Goal: Book appointment/travel/reservation

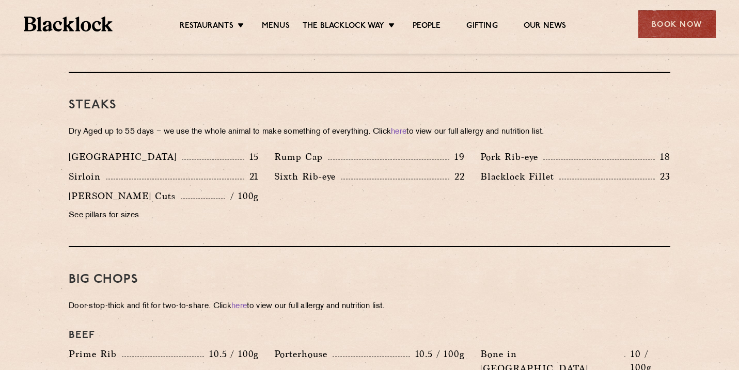
click at [348, 176] on div "Denver 15 Rump Cap 19 Pork Rib-eye 18 Sirloin 21 Sixth Rib-eye 22 Blacklock Fil…" at bounding box center [369, 189] width 617 height 79
click at [323, 107] on div "Steaks Dry Aged up to 55 days − we use the whole animal to make something of ev…" at bounding box center [370, 160] width 602 height 175
click at [401, 303] on div "Big Chops Door-stop-thick and fit for two-to-share. Click here to view our full…" at bounding box center [370, 344] width 602 height 194
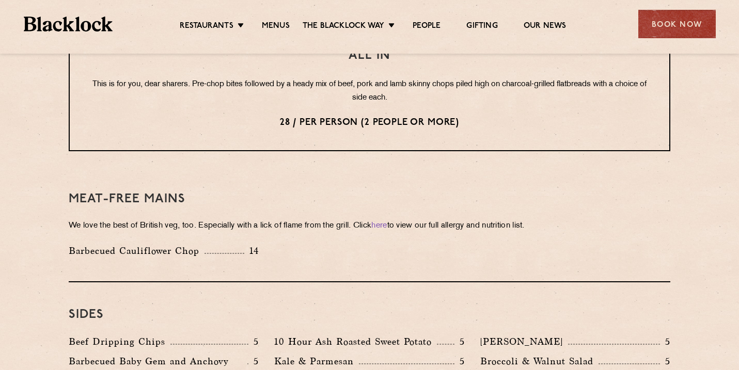
scroll to position [1423, 0]
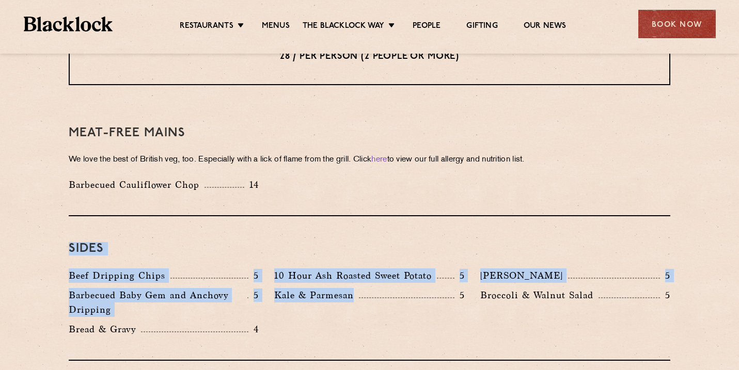
drag, startPoint x: 254, startPoint y: 202, endPoint x: 379, endPoint y: 320, distance: 172.1
click at [379, 320] on div "Sides Beef Dripping Chips 5 10 Hour Ash Roasted Sweet Potato 5 Autumn Slaw 5 Ba…" at bounding box center [370, 288] width 602 height 145
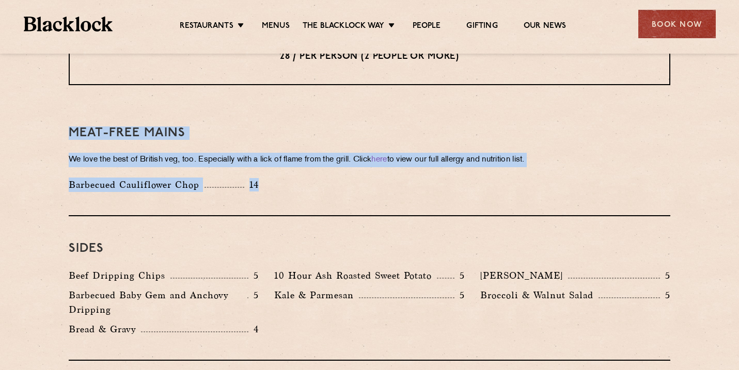
drag, startPoint x: 284, startPoint y: 169, endPoint x: 169, endPoint y: 87, distance: 140.8
click at [169, 101] on div "Meat-Free mains We love the best of British veg, too. Especially with a lick of…" at bounding box center [370, 159] width 602 height 116
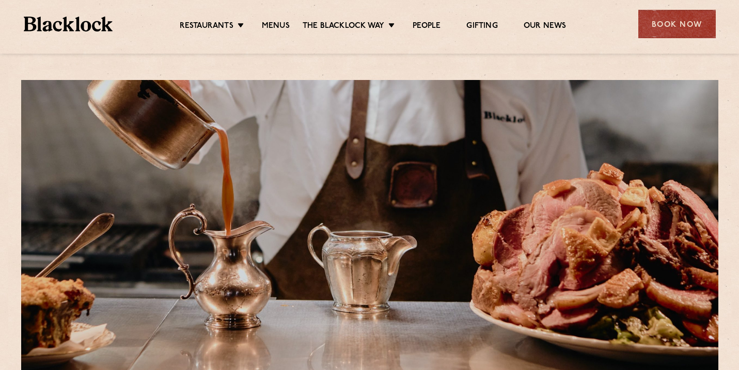
scroll to position [262, 0]
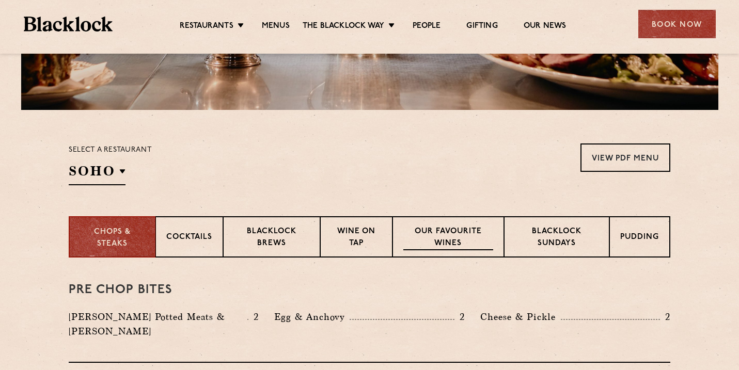
click at [421, 221] on div "Our favourite wines" at bounding box center [448, 236] width 111 height 41
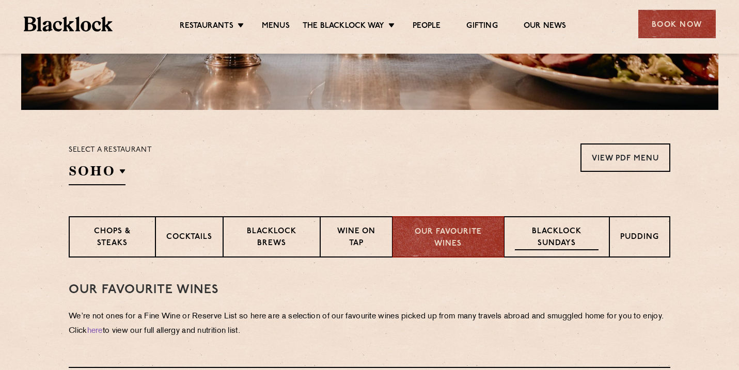
click at [580, 230] on p "Blacklock Sundays" at bounding box center [557, 238] width 84 height 24
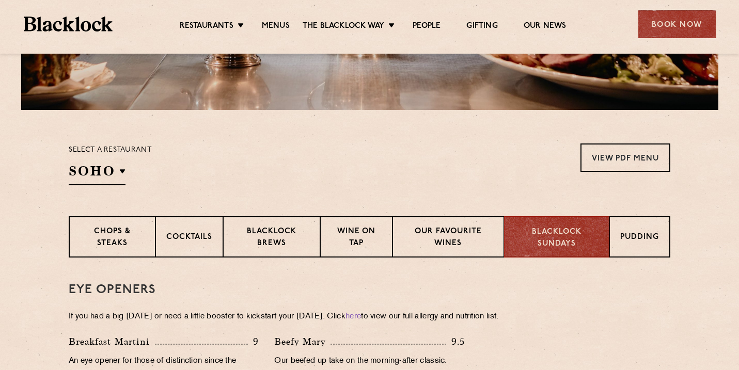
scroll to position [415, 0]
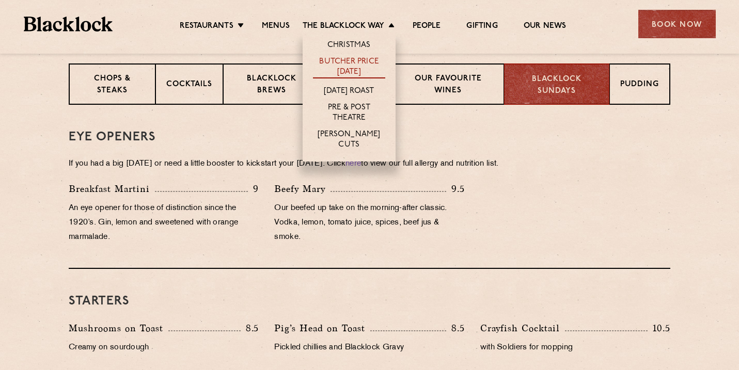
click at [358, 63] on link "Butcher Price [DATE]" at bounding box center [349, 68] width 72 height 22
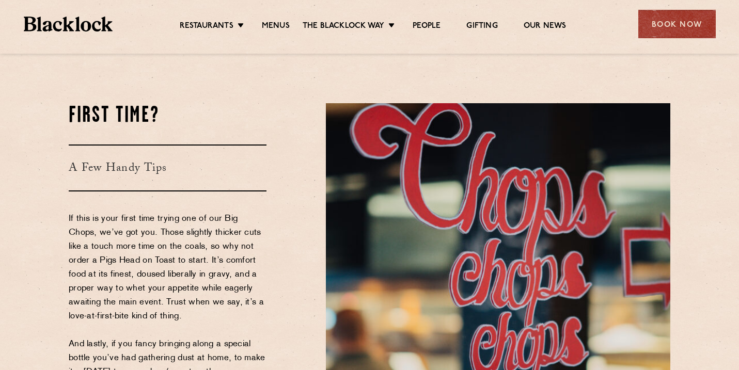
scroll to position [1093, 0]
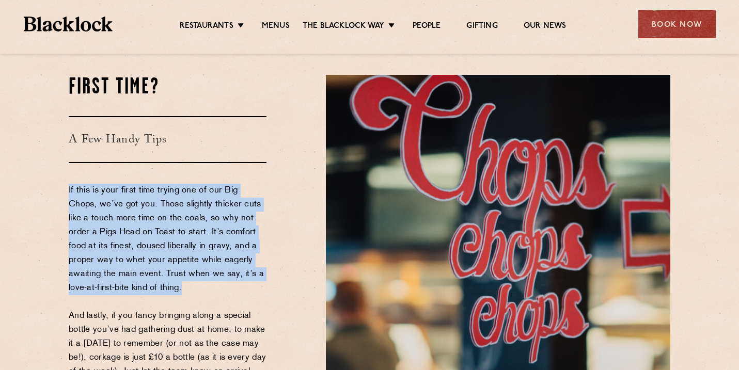
drag, startPoint x: 204, startPoint y: 183, endPoint x: 226, endPoint y: 289, distance: 108.1
click at [226, 289] on div "First Time? A Few Handy Tips If this is your first time trying one of our Big C…" at bounding box center [189, 270] width 257 height 390
click at [226, 289] on p "If this is your first time trying one of our Big Chops, we’ve got you. Those sl…" at bounding box center [168, 302] width 198 height 237
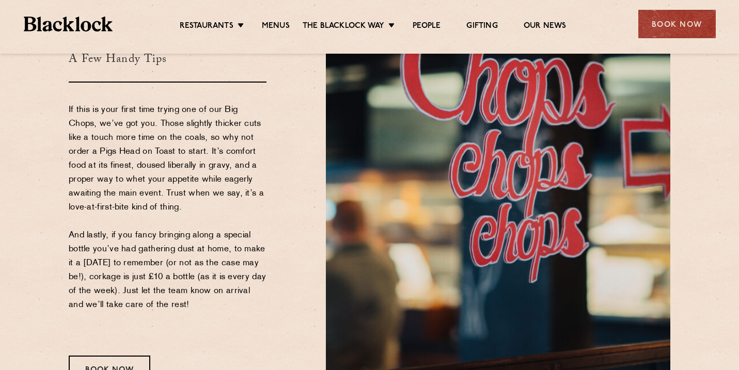
scroll to position [1192, 0]
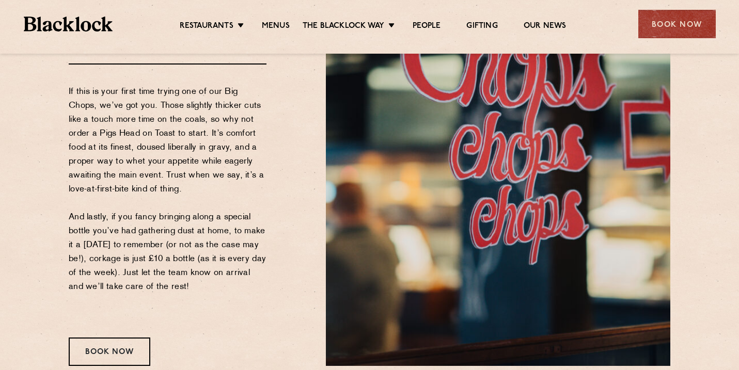
drag, startPoint x: 214, startPoint y: 286, endPoint x: 214, endPoint y: 202, distance: 84.7
click at [214, 202] on p "If this is your first time trying one of our Big Chops, we’ve got you. Those sl…" at bounding box center [168, 203] width 198 height 237
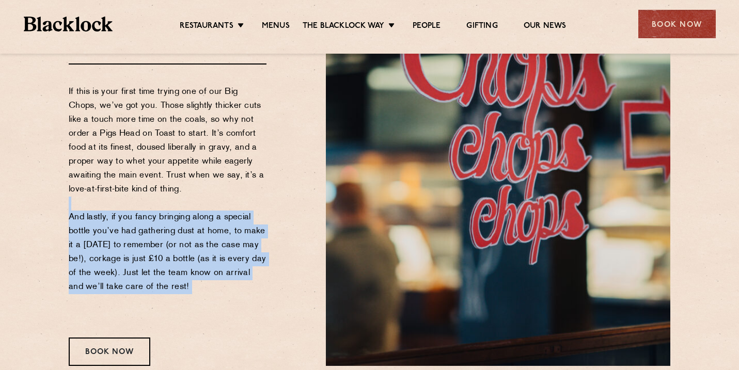
drag, startPoint x: 213, startPoint y: 202, endPoint x: 216, endPoint y: 306, distance: 104.4
click at [216, 306] on p "If this is your first time trying one of our Big Chops, we’ve got you. Those sl…" at bounding box center [168, 203] width 198 height 237
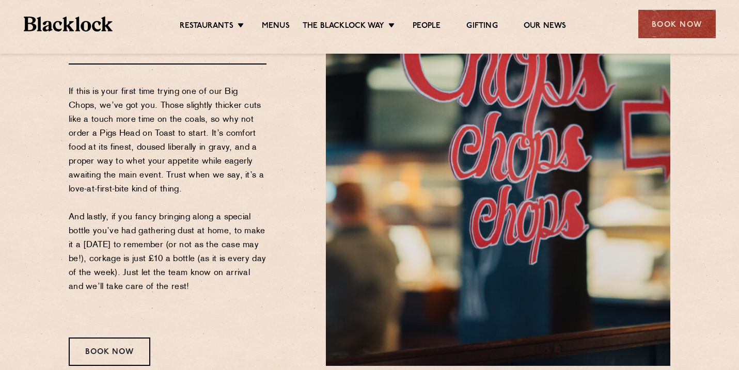
drag, startPoint x: 199, startPoint y: 294, endPoint x: 54, endPoint y: 221, distance: 162.2
click at [54, 220] on section "First Time? A Few Handy Tips If this is your first time trying one of our Big C…" at bounding box center [369, 171] width 739 height 452
click at [54, 221] on section "First Time? A Few Handy Tips If this is your first time trying one of our Big C…" at bounding box center [369, 171] width 739 height 452
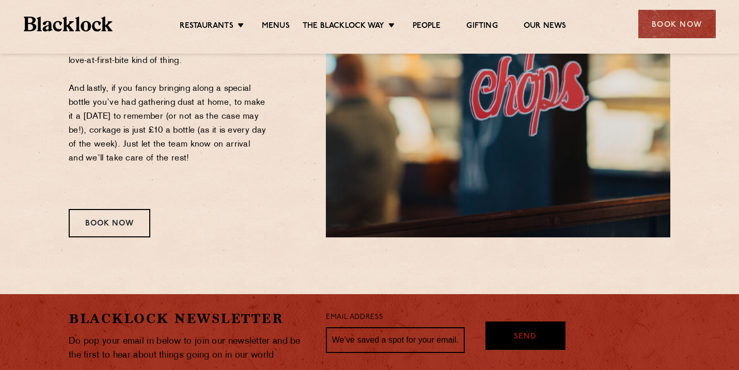
scroll to position [1352, 0]
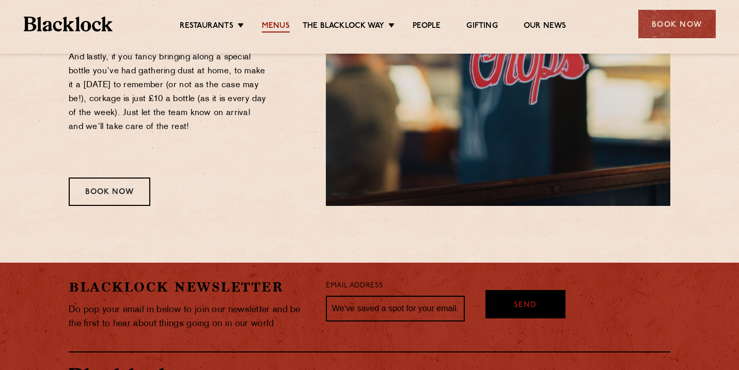
click at [274, 26] on link "Menus" at bounding box center [276, 26] width 28 height 11
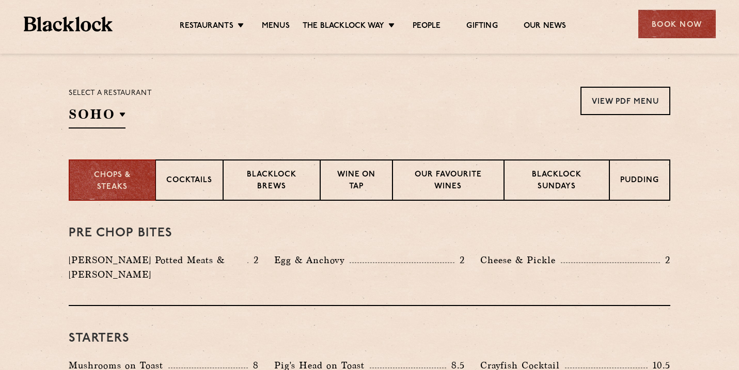
scroll to position [357, 0]
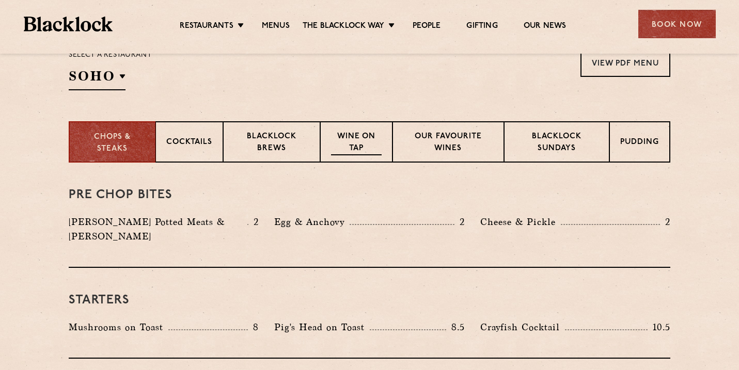
click at [362, 151] on p "Wine on Tap" at bounding box center [356, 143] width 51 height 24
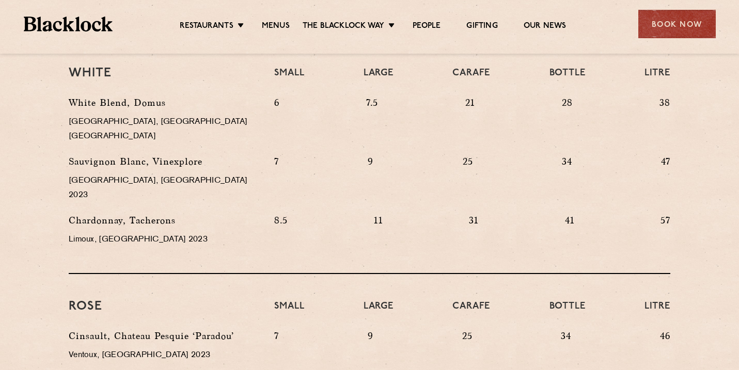
scroll to position [438, 0]
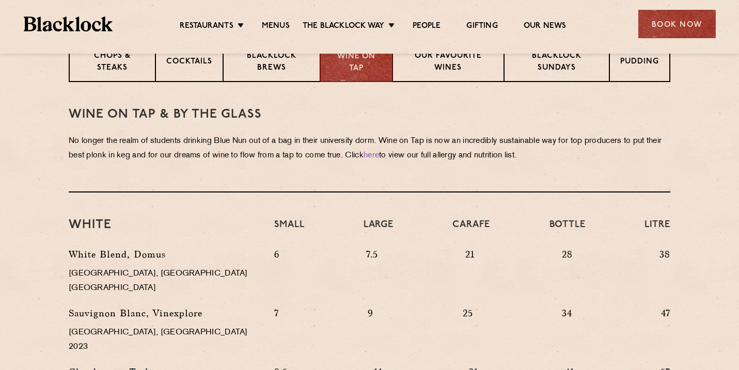
drag, startPoint x: 306, startPoint y: 133, endPoint x: 345, endPoint y: 180, distance: 60.5
click at [345, 180] on div "WINE on tap & by the glass No longer the realm of students drinking Blue Nun ou…" at bounding box center [370, 137] width 602 height 111
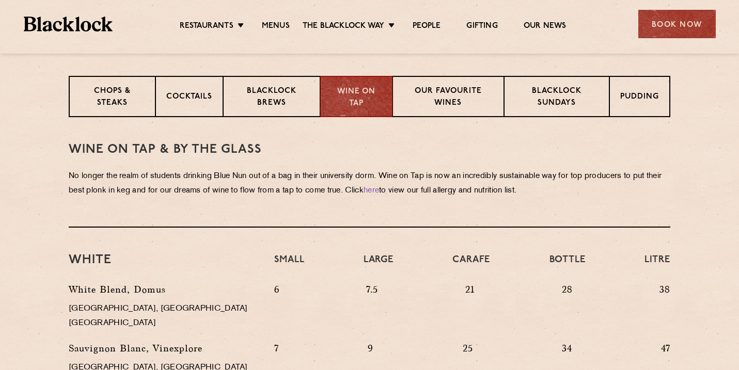
scroll to position [398, 0]
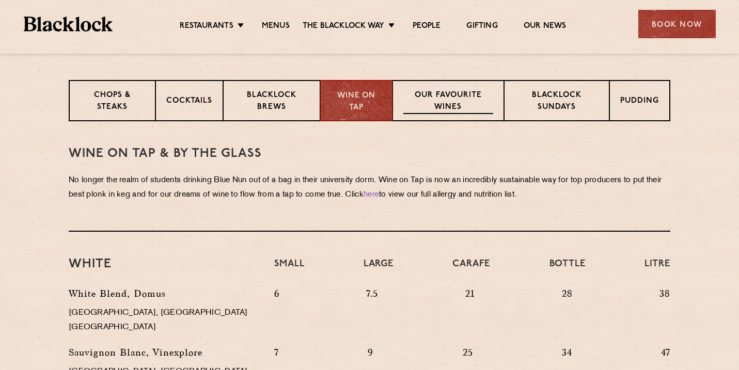
click at [429, 105] on p "Our favourite wines" at bounding box center [448, 102] width 89 height 24
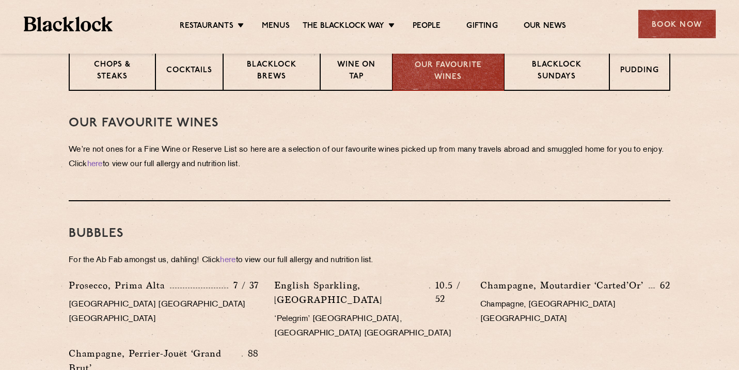
scroll to position [428, 0]
drag, startPoint x: 320, startPoint y: 168, endPoint x: 284, endPoint y: 140, distance: 45.6
click at [284, 140] on div "Our Favourite Wines We’re not ones for a Fine Wine or Reserve List so here are …" at bounding box center [370, 146] width 602 height 111
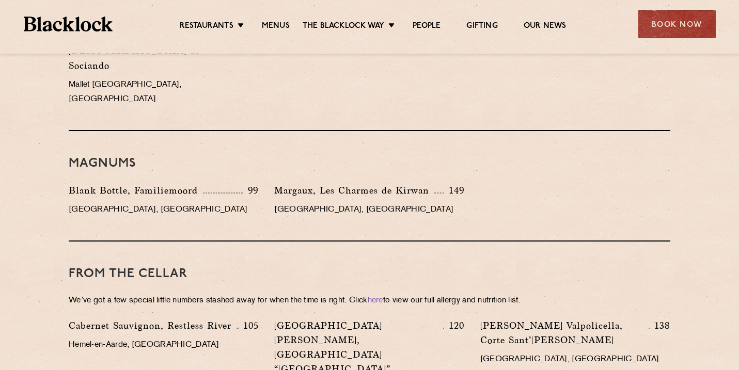
scroll to position [1894, 0]
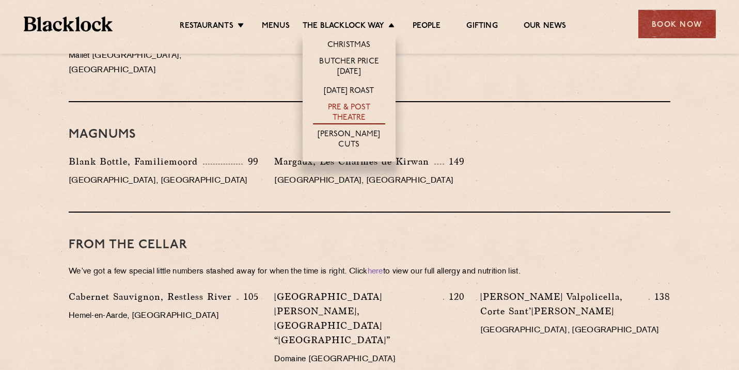
click at [358, 106] on link "Pre & Post Theatre" at bounding box center [349, 114] width 72 height 22
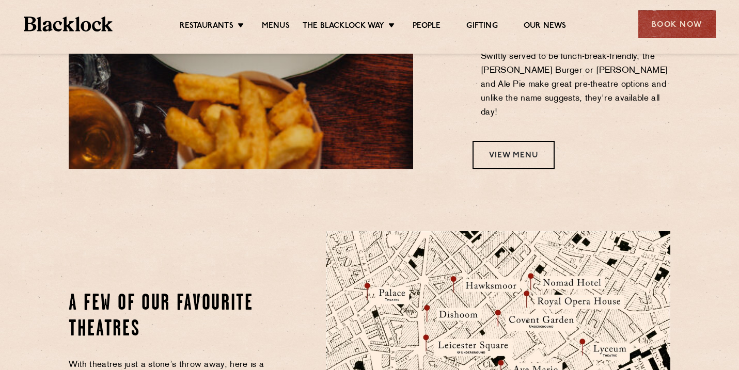
scroll to position [1164, 0]
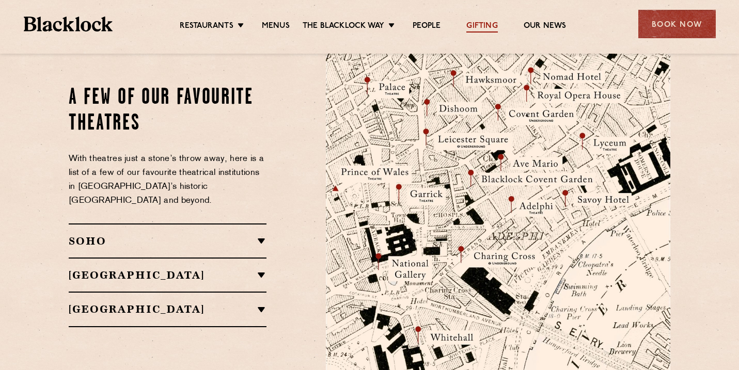
click at [473, 21] on link "Gifting" at bounding box center [482, 26] width 31 height 11
click at [647, 12] on div "Book Now" at bounding box center [678, 24] width 78 height 28
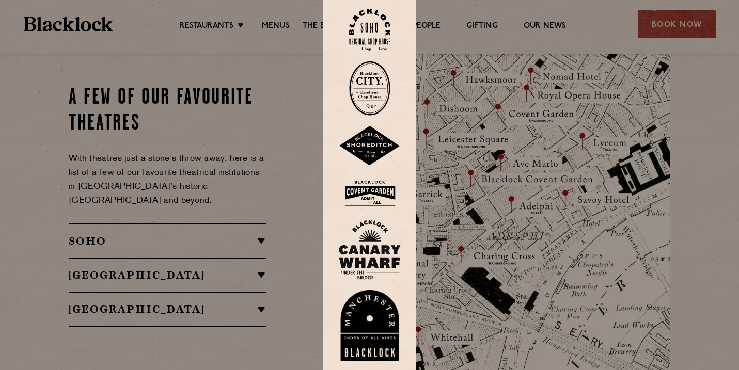
click at [382, 38] on img at bounding box center [369, 30] width 41 height 42
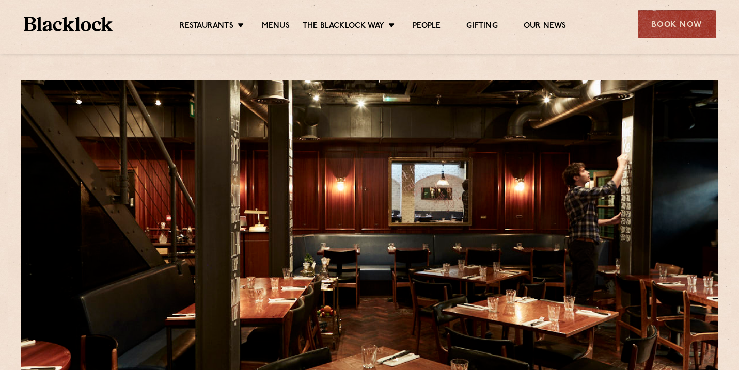
click at [271, 20] on ul "Restaurants Soho City Shoreditch Covent Garden Canary Wharf Manchester Birmingh…" at bounding box center [373, 24] width 520 height 17
click at [273, 24] on link "Menus" at bounding box center [276, 26] width 28 height 11
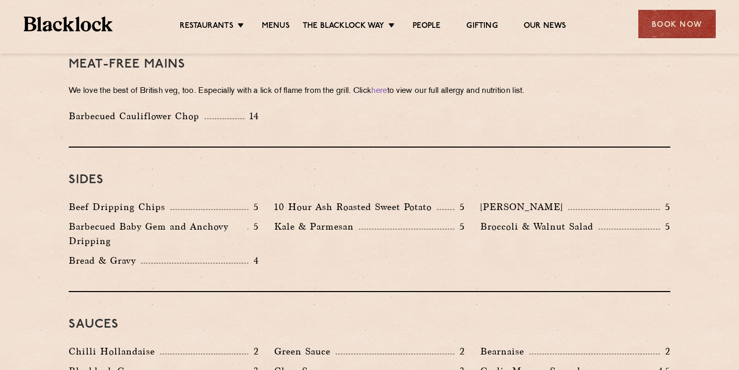
scroll to position [1491, 0]
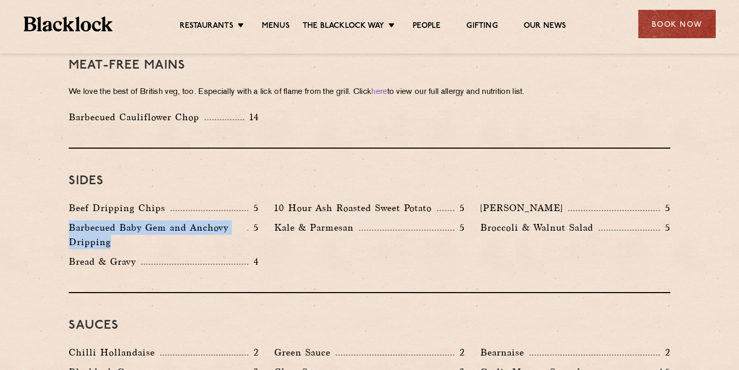
drag, startPoint x: 177, startPoint y: 215, endPoint x: 68, endPoint y: 202, distance: 109.9
click at [68, 221] on div "Barbecued Baby Gem and Anchovy Dripping 5" at bounding box center [164, 238] width 206 height 34
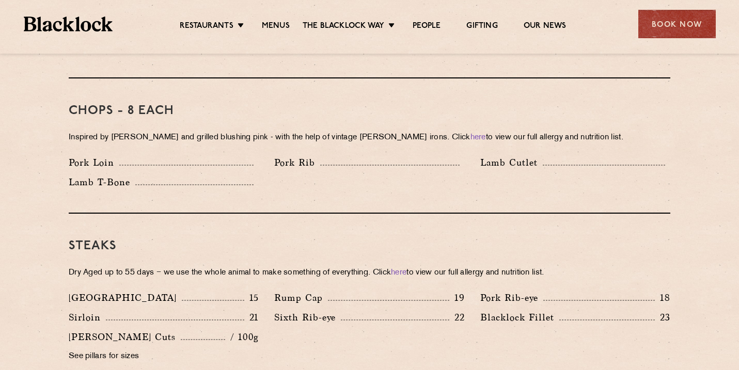
scroll to position [242, 0]
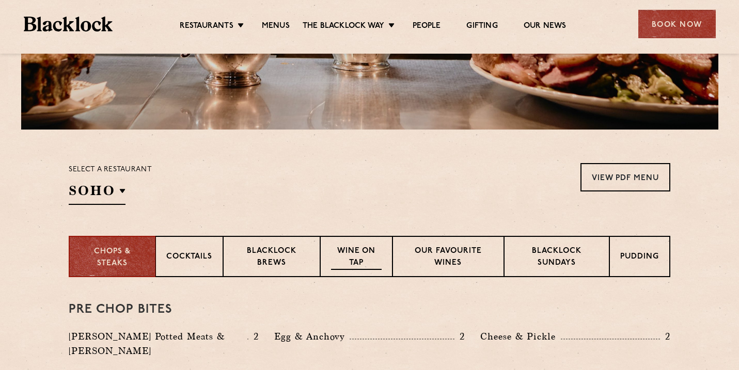
click at [349, 250] on p "Wine on Tap" at bounding box center [356, 258] width 51 height 24
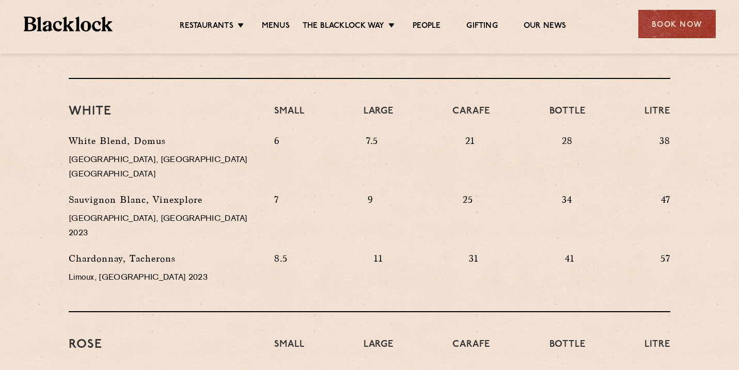
scroll to position [701, 0]
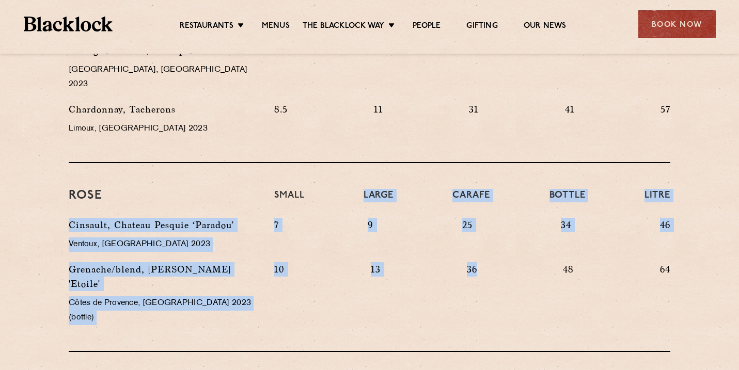
drag, startPoint x: 341, startPoint y: 154, endPoint x: 435, endPoint y: 266, distance: 145.9
click at [435, 266] on div "Rose Small Large Carafe Bottle Litre Cinsault, Chateau Pesquie ‘Paradou’ Ventou…" at bounding box center [370, 257] width 602 height 189
click at [435, 266] on div "10 13 36 48 64" at bounding box center [473, 298] width 412 height 73
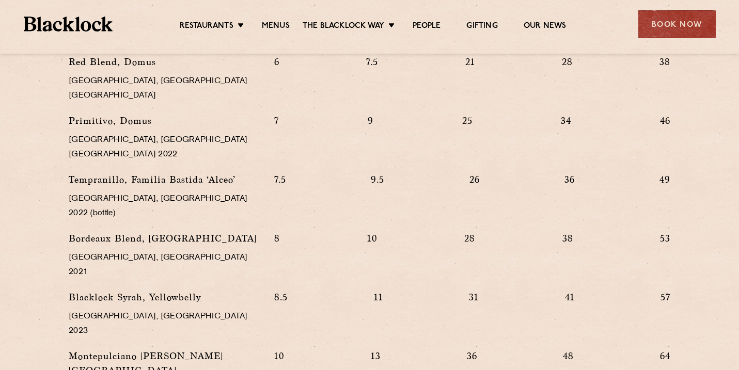
scroll to position [1046, 0]
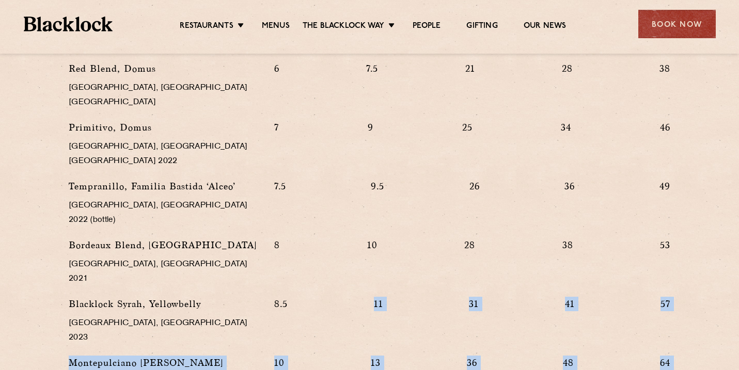
drag, startPoint x: 374, startPoint y: 197, endPoint x: 503, endPoint y: 296, distance: 162.7
click at [503, 296] on div "Red Blend, [GEOGRAPHIC_DATA], [GEOGRAPHIC_DATA] [GEOGRAPHIC_DATA] 6 7.5 21 28 3…" at bounding box center [369, 274] width 617 height 427
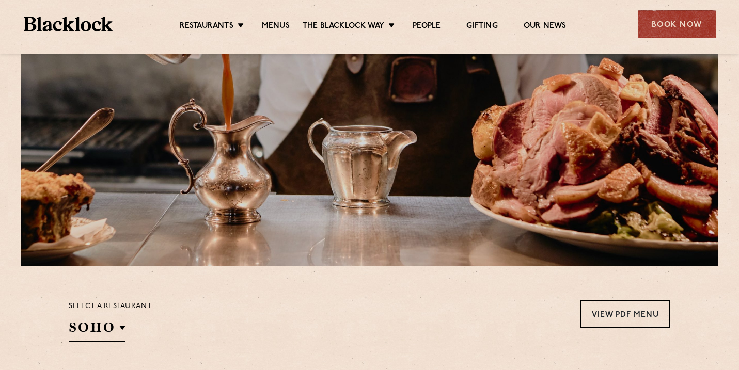
scroll to position [231, 0]
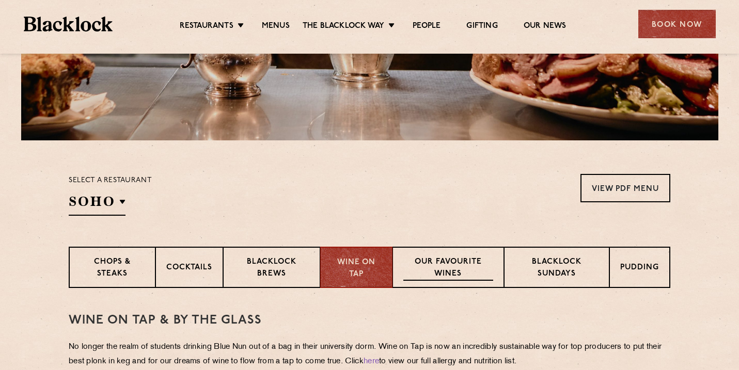
click at [458, 256] on div "Our favourite wines" at bounding box center [448, 267] width 111 height 41
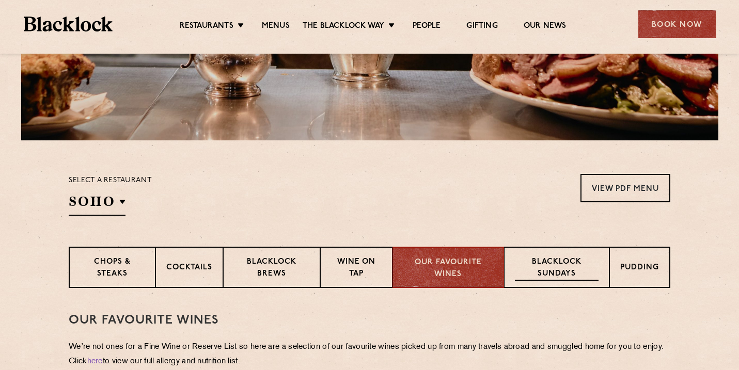
click at [559, 259] on p "Blacklock Sundays" at bounding box center [557, 269] width 84 height 24
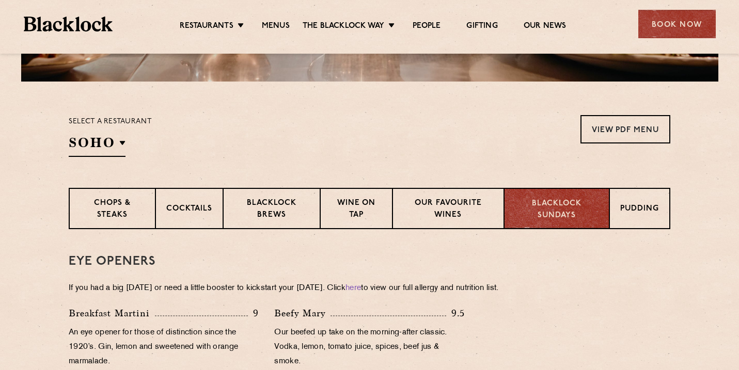
scroll to position [335, 0]
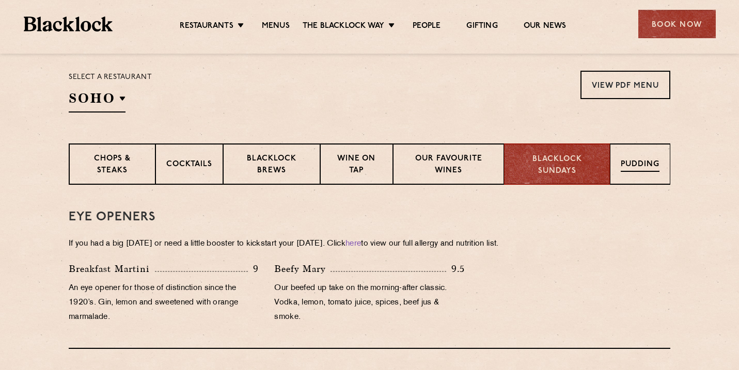
click at [642, 156] on div "Pudding" at bounding box center [640, 164] width 60 height 41
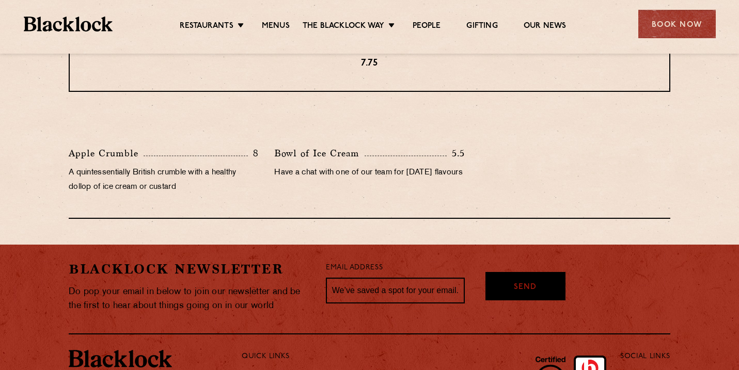
scroll to position [640, 0]
